Goal: Check status: Check status

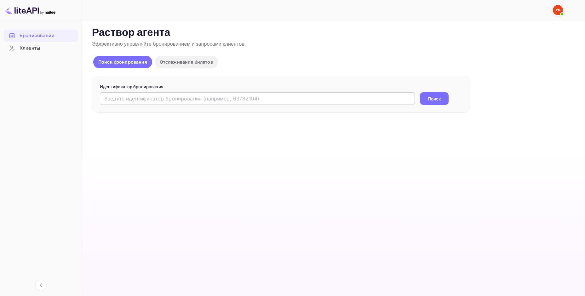
click at [152, 99] on input "text" at bounding box center [257, 98] width 315 height 13
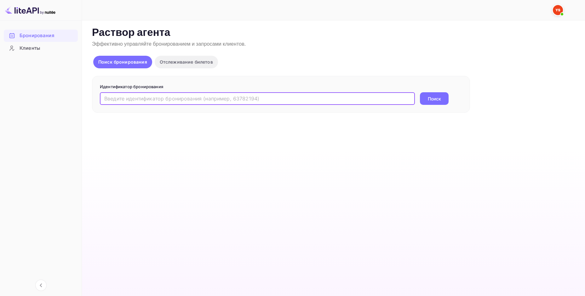
paste input "9781315"
type input "9781315"
click at [415, 100] on div "9781315 ​ Поиск" at bounding box center [281, 98] width 363 height 13
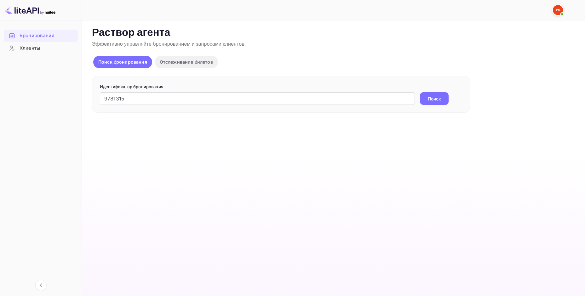
click at [440, 99] on ya-tr-span "Поиск" at bounding box center [434, 99] width 13 height 7
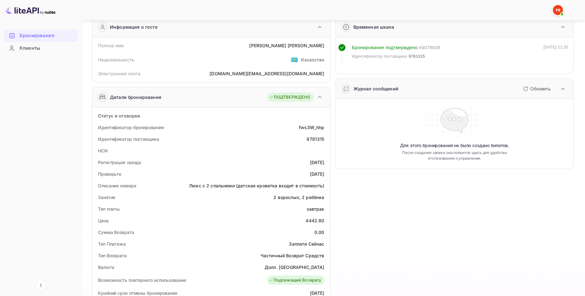
scroll to position [32, 0]
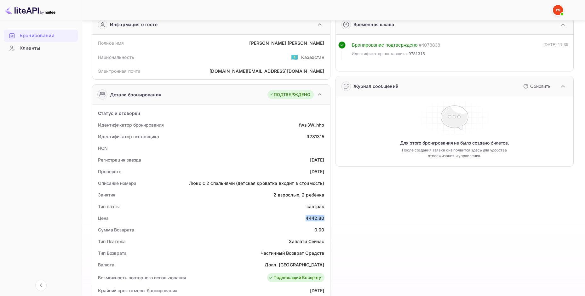
drag, startPoint x: 306, startPoint y: 217, endPoint x: 326, endPoint y: 220, distance: 19.4
click at [326, 220] on div "Цена 4442.80" at bounding box center [211, 218] width 233 height 12
copy div "4442.80"
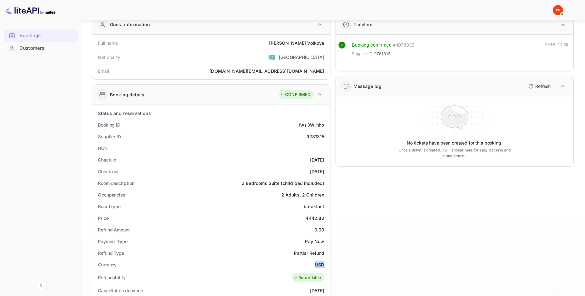
drag, startPoint x: 318, startPoint y: 266, endPoint x: 326, endPoint y: 266, distance: 7.6
click at [326, 266] on div "Currency USD" at bounding box center [211, 265] width 233 height 12
copy ya-tr-span "USD"
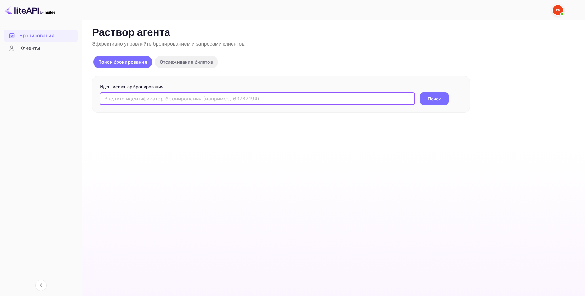
click at [151, 100] on input "text" at bounding box center [257, 98] width 315 height 13
paste input "9505753"
type input "9505753"
click at [428, 100] on ya-tr-span "Поиск" at bounding box center [434, 99] width 13 height 7
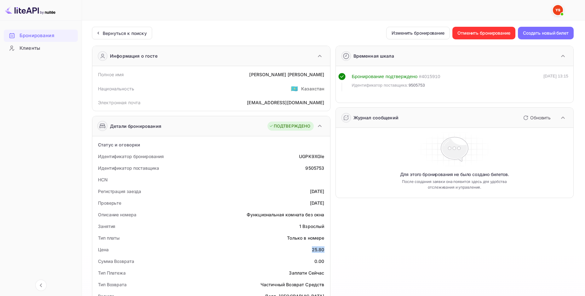
drag, startPoint x: 312, startPoint y: 250, endPoint x: 324, endPoint y: 253, distance: 12.8
click at [324, 253] on div "Цена 25.80" at bounding box center [211, 250] width 233 height 12
copy div "25.80"
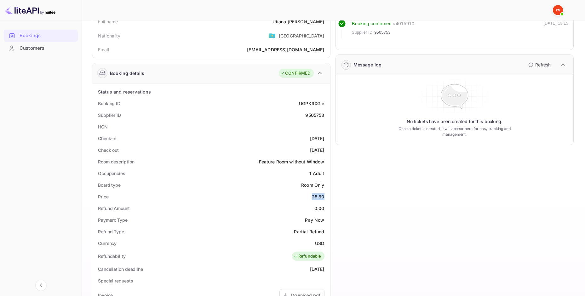
scroll to position [63, 0]
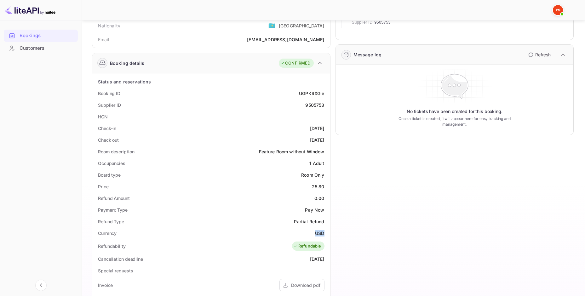
drag, startPoint x: 315, startPoint y: 232, endPoint x: 327, endPoint y: 235, distance: 12.5
click at [327, 235] on div "Currency USD" at bounding box center [211, 234] width 233 height 12
copy ya-tr-span "USD"
